Goal: Information Seeking & Learning: Learn about a topic

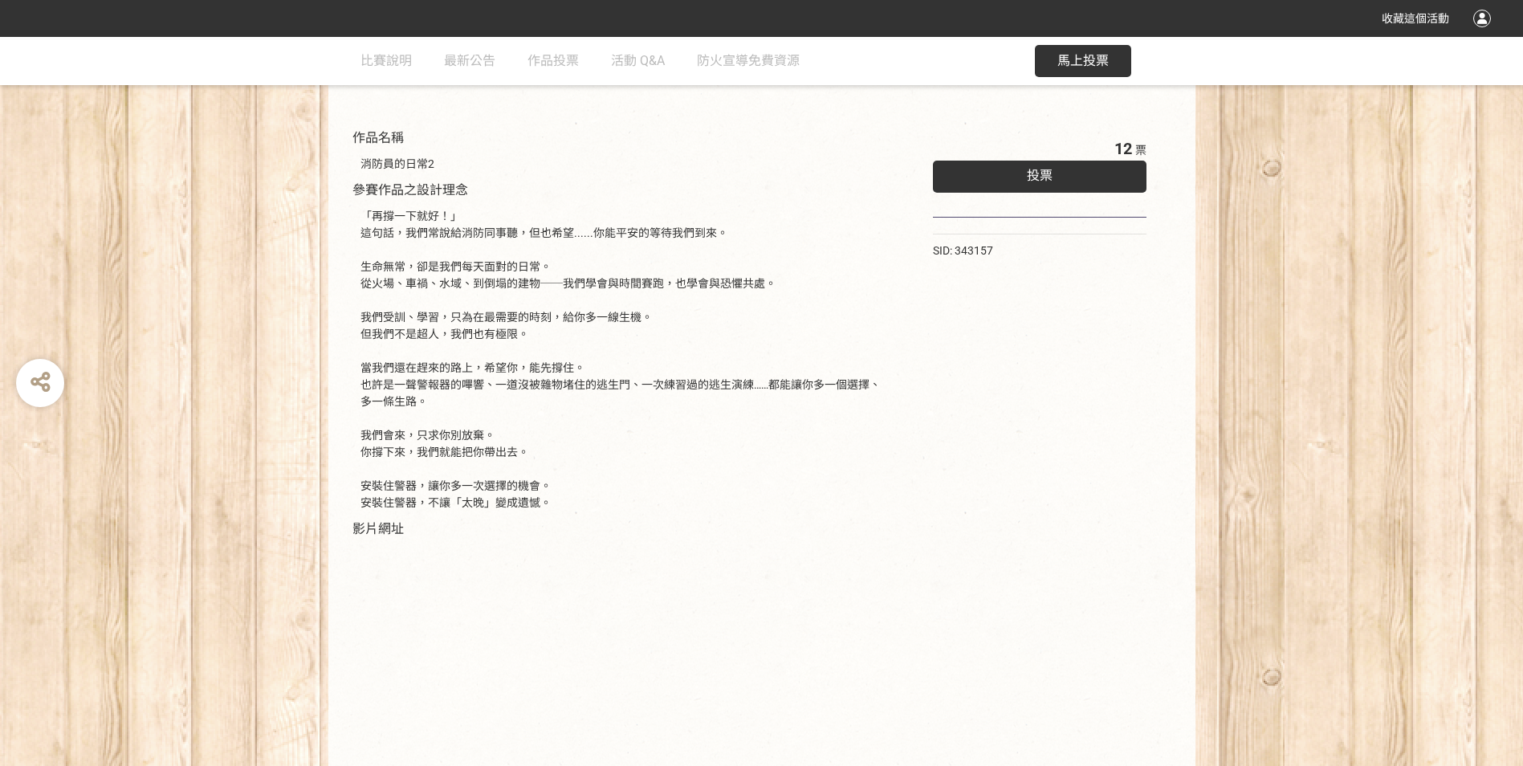
scroll to position [314, 0]
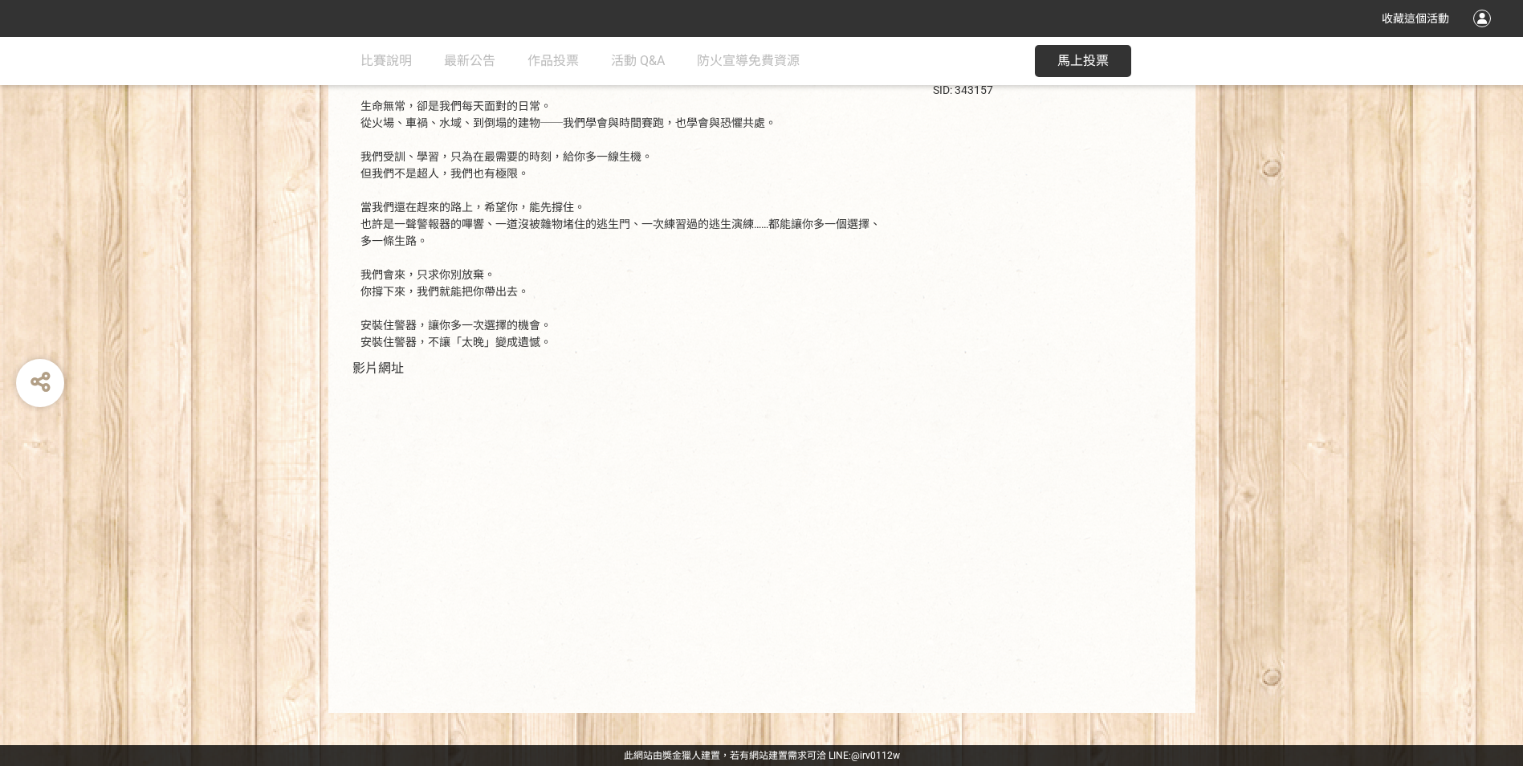
drag, startPoint x: 360, startPoint y: 323, endPoint x: 625, endPoint y: 345, distance: 265.9
click at [625, 345] on div "「再撐一下就好！」 這句話，我們常說給消防同事聽，但也希望......你能平安的等待我們到來。 生命無常，卻是我們每天面對的日常。 從火場、車禍、水域、到倒塌…" at bounding box center [622, 198] width 524 height 303
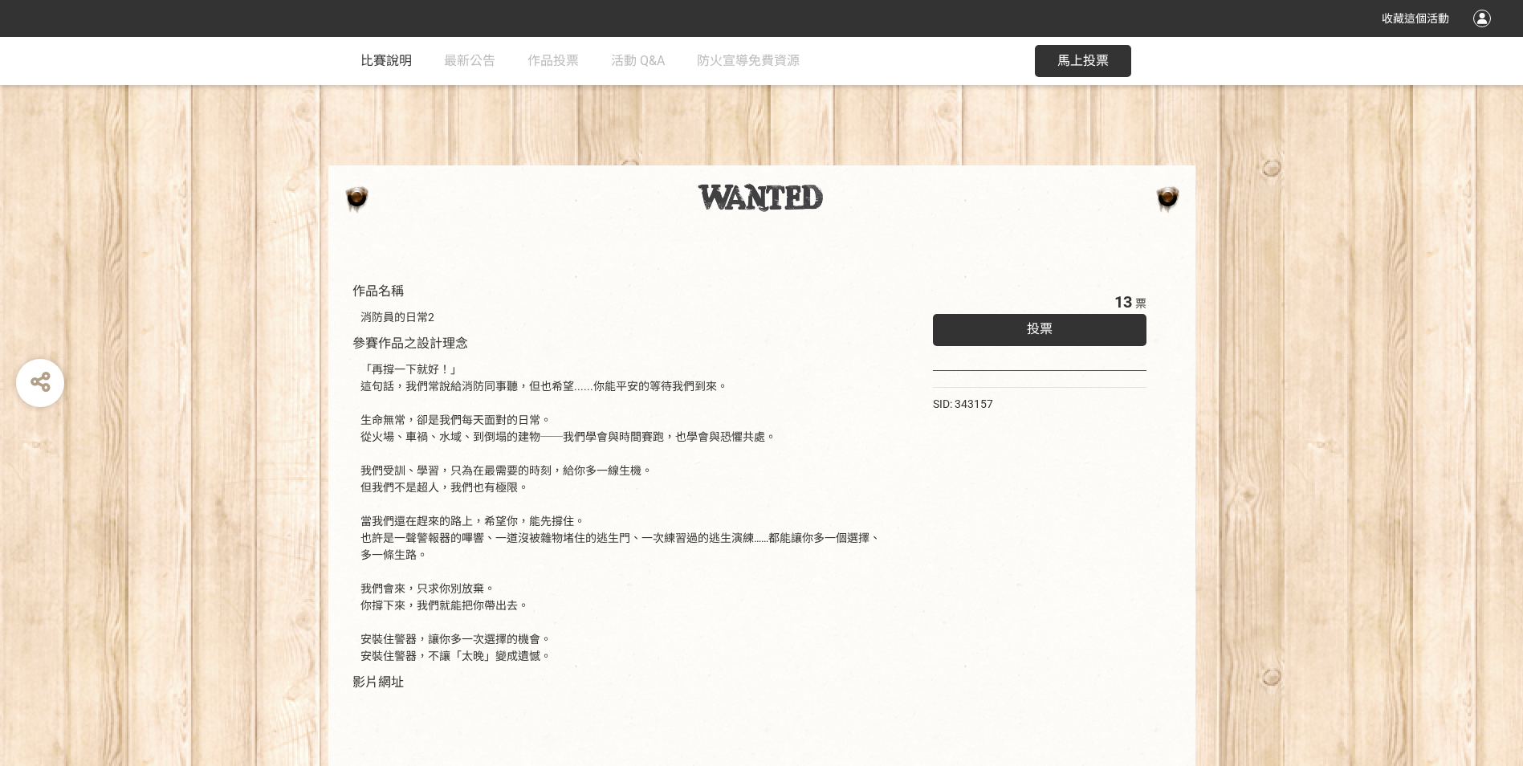
click at [377, 49] on link "比賽說明" at bounding box center [385, 61] width 51 height 48
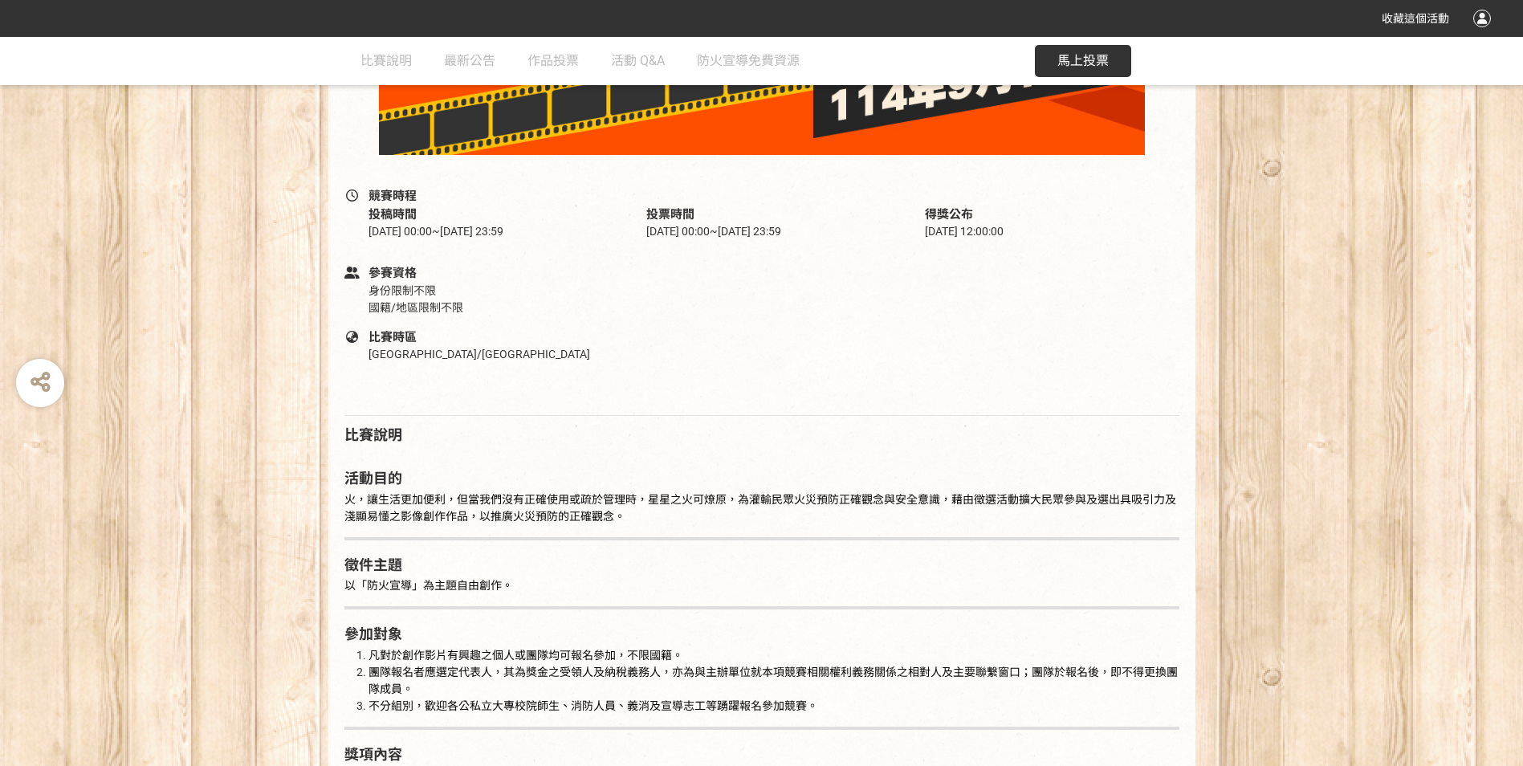
scroll to position [390, 0]
